Goal: Information Seeking & Learning: Learn about a topic

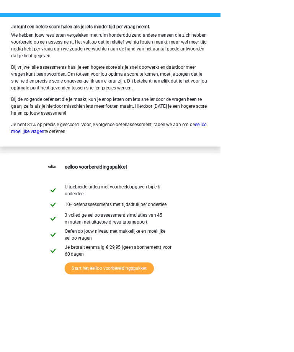
scroll to position [1347, 0]
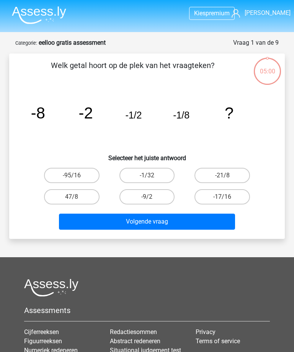
scroll to position [78, 0]
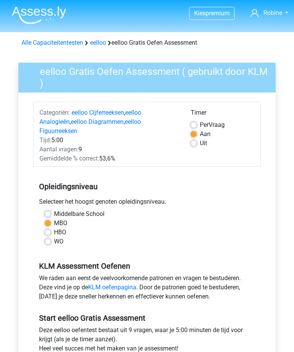
scroll to position [144, 0]
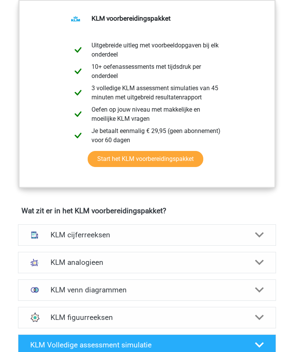
scroll to position [401, 0]
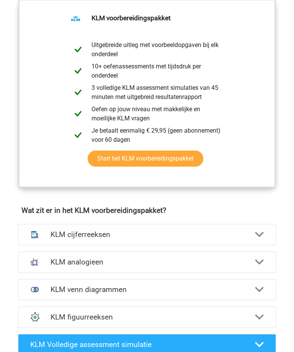
click at [48, 239] on div "KLM cijferreeksen" at bounding box center [147, 234] width 204 height 9
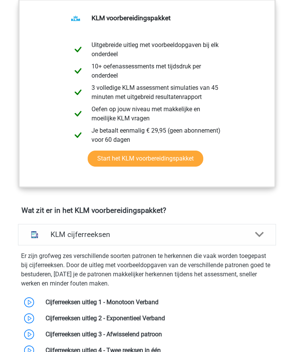
click at [158, 306] on link at bounding box center [158, 301] width 0 height 7
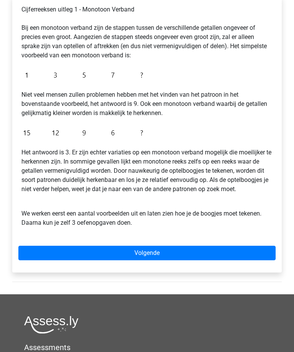
scroll to position [156, 0]
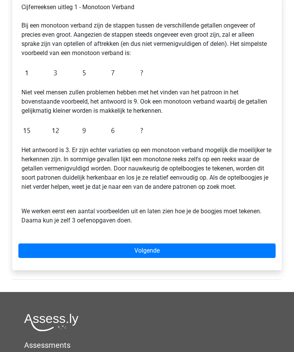
click at [45, 257] on link "Volgende" at bounding box center [146, 251] width 257 height 15
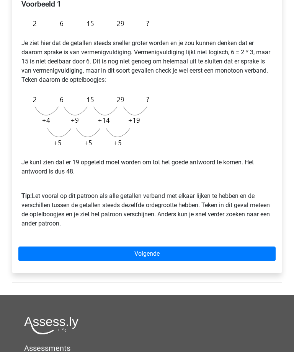
scroll to position [166, 0]
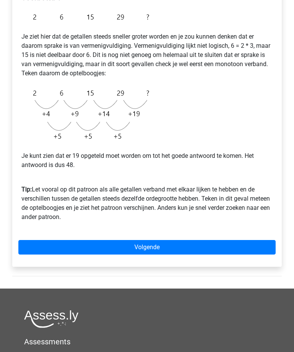
click at [42, 235] on div "Voorbeeld 1 Je ziet hier dat de getallen steeds sneller groter worden en je zou…" at bounding box center [146, 125] width 269 height 283
click at [47, 251] on link "Volgende" at bounding box center [146, 247] width 257 height 15
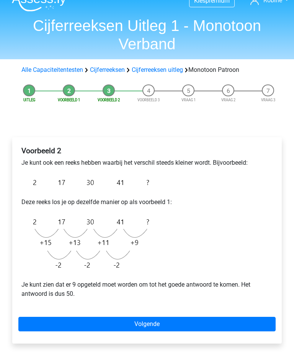
scroll to position [16, 0]
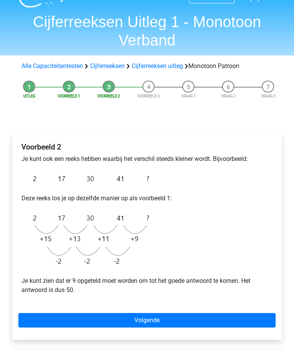
click at [117, 318] on link "Volgende" at bounding box center [146, 320] width 257 height 15
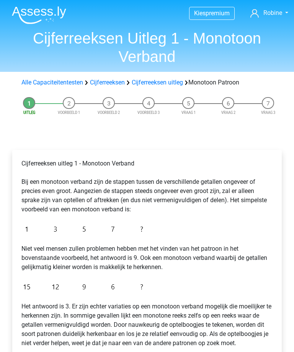
scroll to position [181, 0]
